Goal: Task Accomplishment & Management: Manage account settings

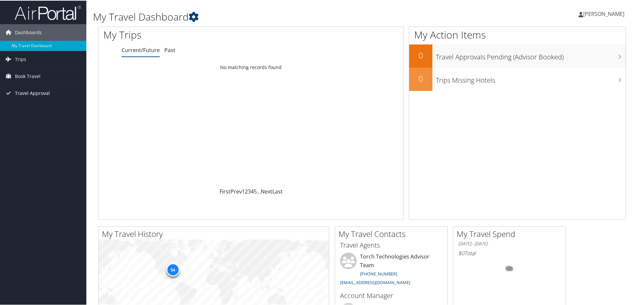
click at [37, 93] on span "Travel Approval" at bounding box center [32, 92] width 35 height 17
click at [33, 74] on span "Book Travel" at bounding box center [28, 75] width 26 height 17
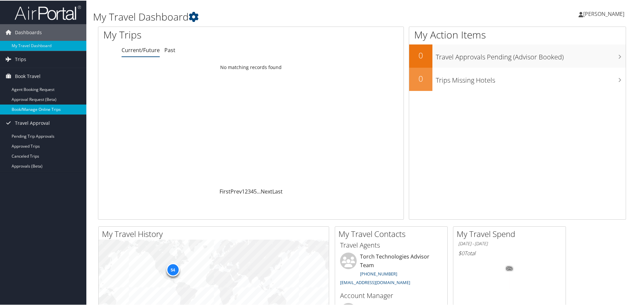
click at [36, 109] on link "Book/Manage Online Trips" at bounding box center [43, 109] width 86 height 10
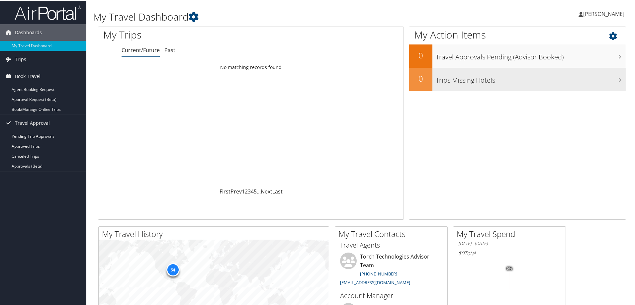
click at [481, 78] on h3 "Trips Missing Hotels" at bounding box center [531, 78] width 190 height 13
